Goal: Task Accomplishment & Management: Complete application form

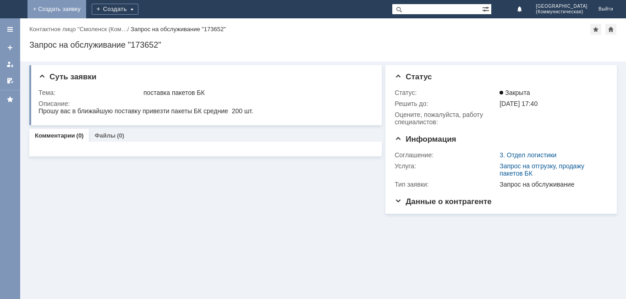
click at [86, 10] on link "+ Создать заявку" at bounding box center [56, 9] width 59 height 18
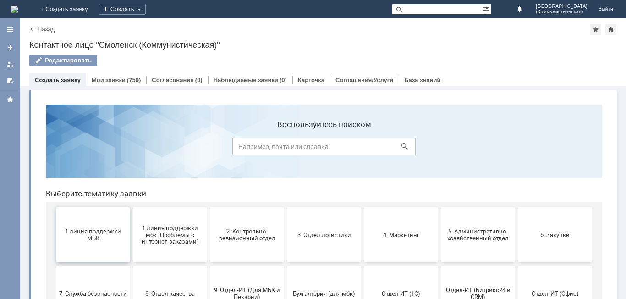
click at [80, 232] on span "1 линия поддержки МБК" at bounding box center [93, 235] width 68 height 14
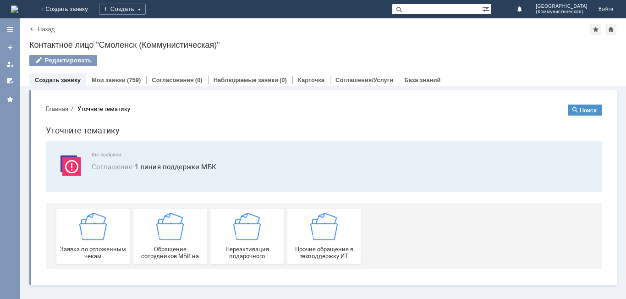
click at [80, 232] on img at bounding box center [92, 225] width 27 height 27
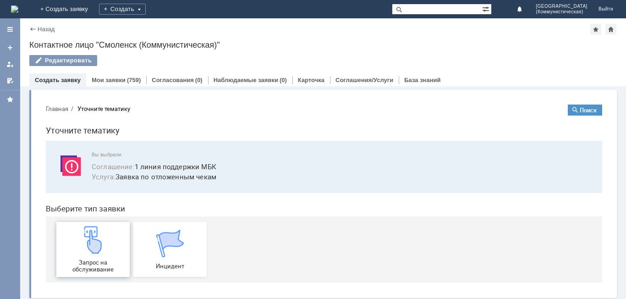
click at [82, 234] on img at bounding box center [92, 239] width 27 height 27
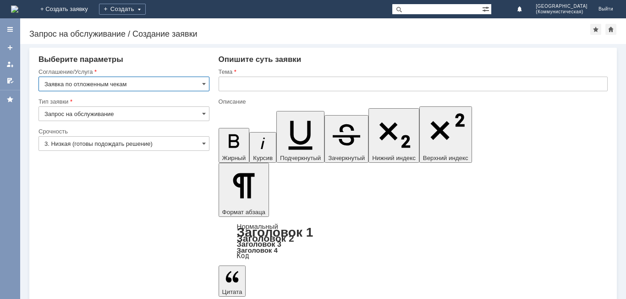
click at [221, 84] on input "text" at bounding box center [412, 83] width 389 height 15
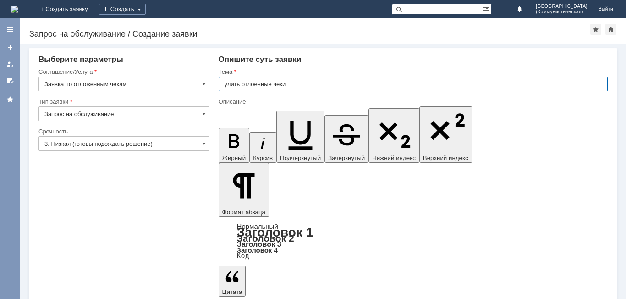
click at [225, 84] on input "улить отлоенные чеки" at bounding box center [412, 83] width 389 height 15
click at [226, 84] on input "улить отлоенные чеки" at bounding box center [412, 83] width 389 height 15
click at [260, 83] on input "удалить отлоенные чеки" at bounding box center [412, 83] width 389 height 15
type input "удалить отложенные чеки"
